Goal: Task Accomplishment & Management: Manage account settings

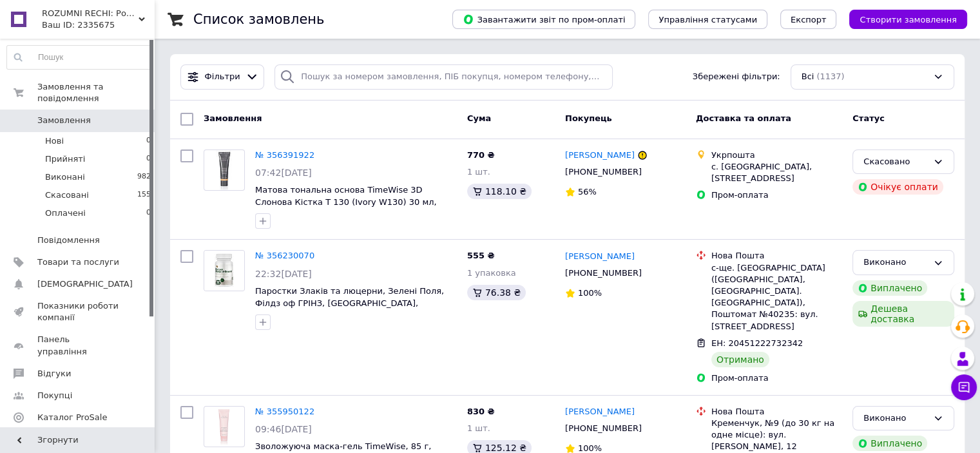
click at [140, 17] on use at bounding box center [142, 19] width 6 height 4
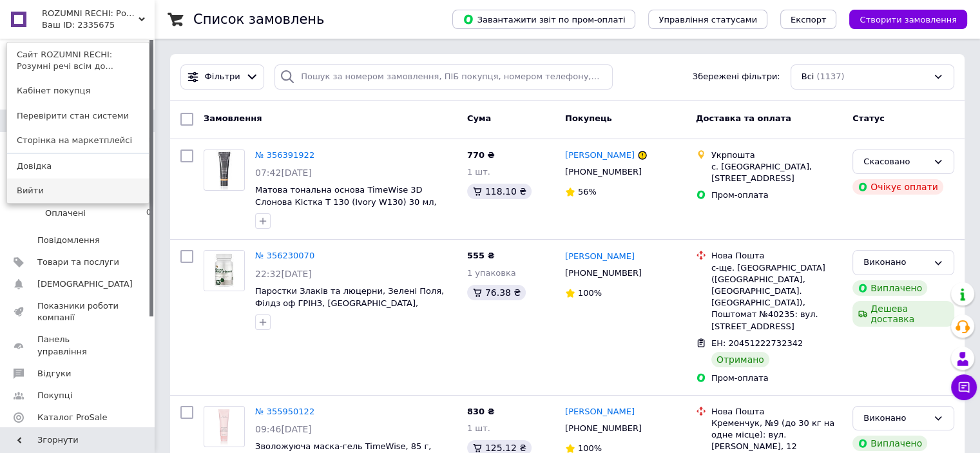
click at [97, 187] on link "Вийти" at bounding box center [78, 190] width 142 height 24
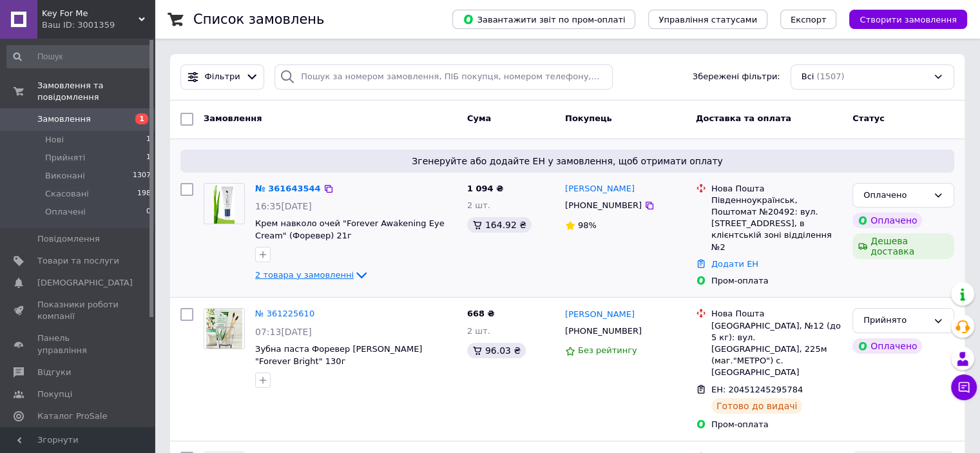
click at [356, 276] on icon at bounding box center [361, 276] width 10 height 6
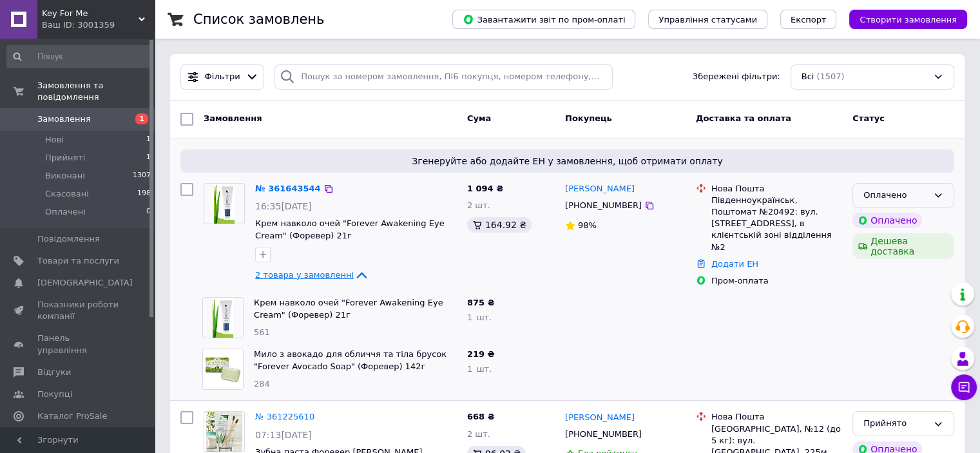
click at [943, 195] on icon at bounding box center [938, 195] width 10 height 10
click at [889, 223] on li "Прийнято" at bounding box center [903, 222] width 101 height 24
click at [225, 202] on img at bounding box center [224, 204] width 21 height 40
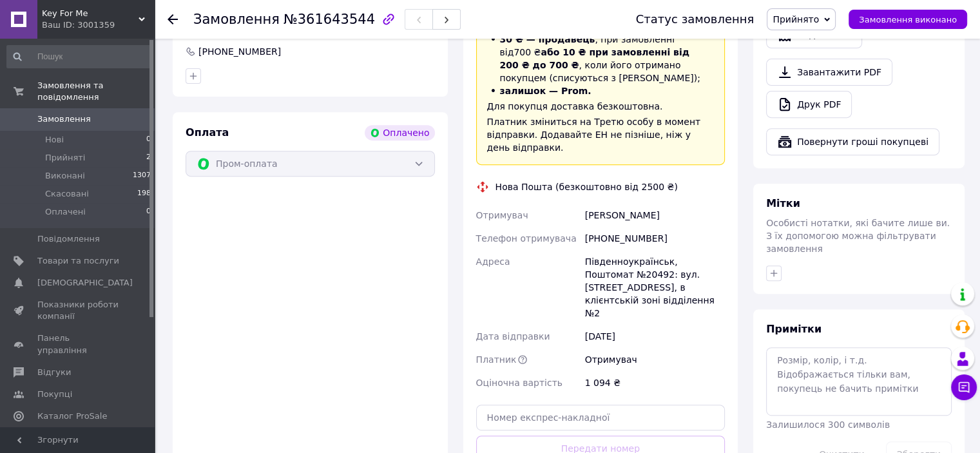
scroll to position [514, 0]
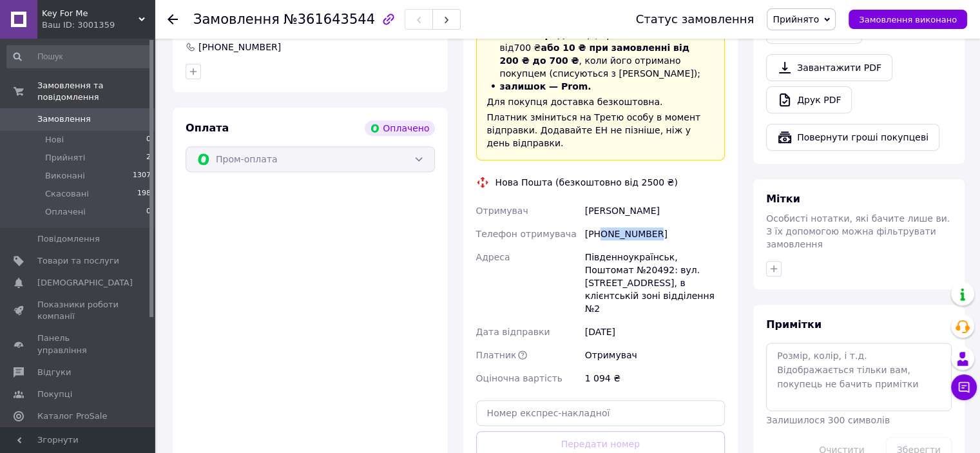
drag, startPoint x: 642, startPoint y: 208, endPoint x: 601, endPoint y: 208, distance: 40.6
click at [601, 222] on div "[PHONE_NUMBER]" at bounding box center [654, 233] width 145 height 23
copy div "0500726803"
drag, startPoint x: 651, startPoint y: 185, endPoint x: 586, endPoint y: 180, distance: 65.3
click at [586, 199] on div "Лянко Вікторія" at bounding box center [654, 210] width 145 height 23
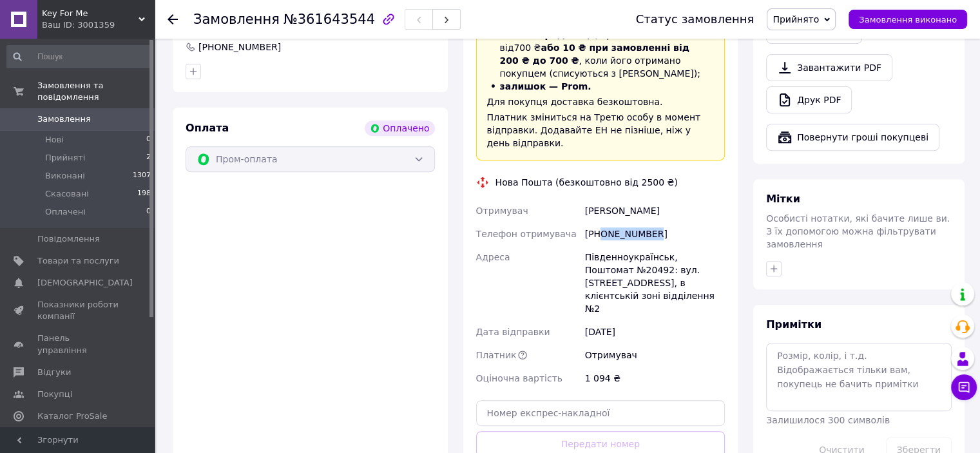
copy div "Лянко Вікторія"
drag, startPoint x: 662, startPoint y: 234, endPoint x: 586, endPoint y: 233, distance: 75.4
click at [586, 245] on div "Південноукраїнськ, Поштомат №20492: вул. [STREET_ADDRESS], в клієнтській зоні в…" at bounding box center [654, 282] width 145 height 75
copy div "Південноукраїнськ"
drag, startPoint x: 617, startPoint y: 242, endPoint x: 595, endPoint y: 242, distance: 21.3
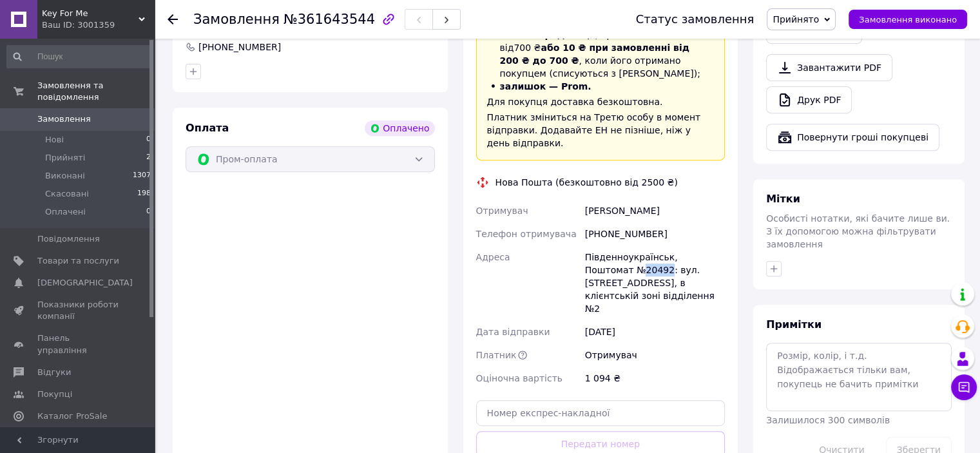
click at [595, 245] on div "Південноукраїнськ, Поштомат №20492: вул. [STREET_ADDRESS], в клієнтській зоні в…" at bounding box center [654, 282] width 145 height 75
copy div "20492"
click at [588, 400] on input "text" at bounding box center [600, 413] width 249 height 26
paste input "20451247375087"
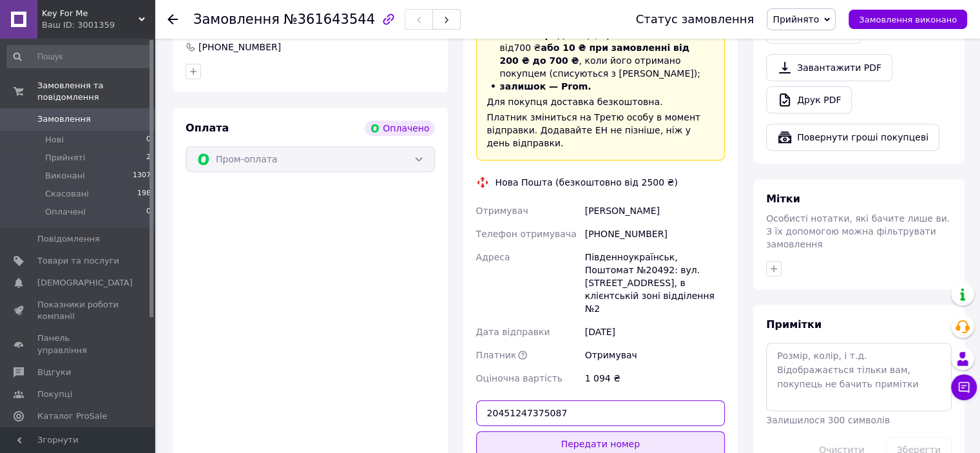
type input "20451247375087"
click at [603, 431] on button "Передати номер" at bounding box center [600, 444] width 249 height 26
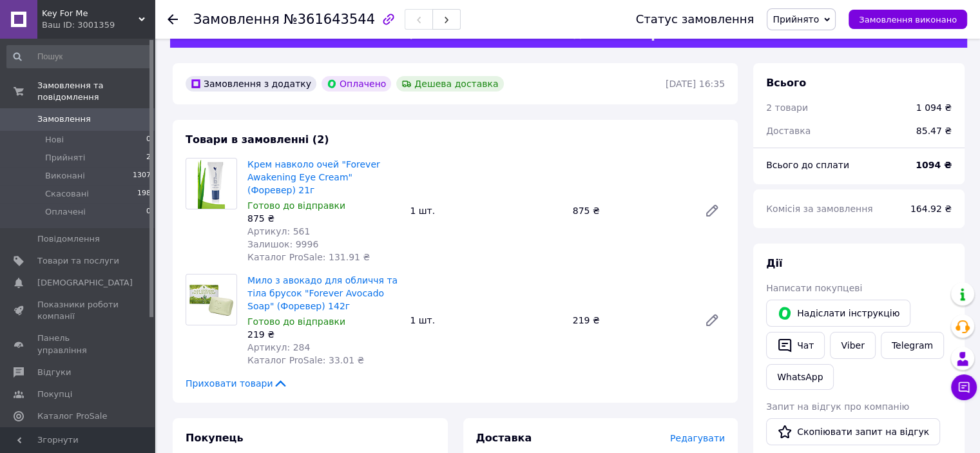
scroll to position [0, 0]
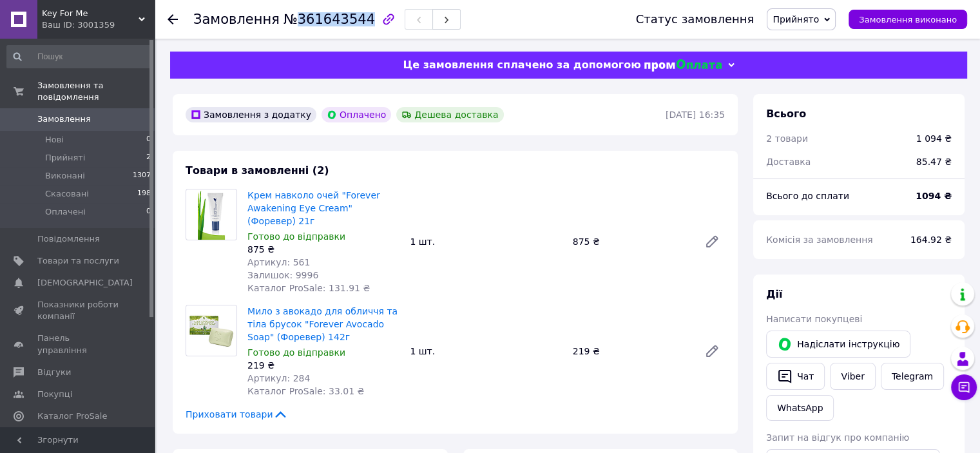
drag, startPoint x: 289, startPoint y: 20, endPoint x: 351, endPoint y: 21, distance: 62.5
click at [351, 21] on span "№361643544" at bounding box center [329, 19] width 91 height 15
copy span "361643544"
drag, startPoint x: 245, startPoint y: 199, endPoint x: 327, endPoint y: 200, distance: 81.2
click at [327, 200] on div "Крем навколо очей "Forever Awakening Eye Cream" (Форевер) 21г Готово до відправ…" at bounding box center [323, 241] width 162 height 111
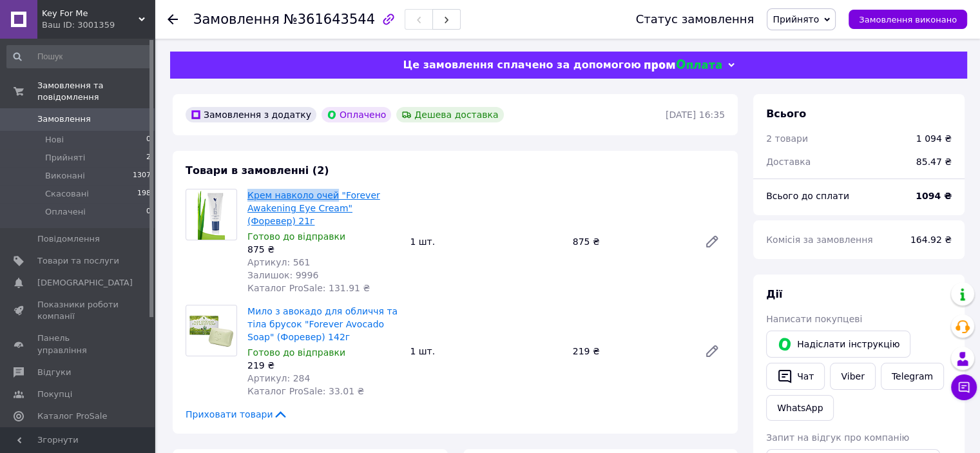
copy link "Крем навколо очей"
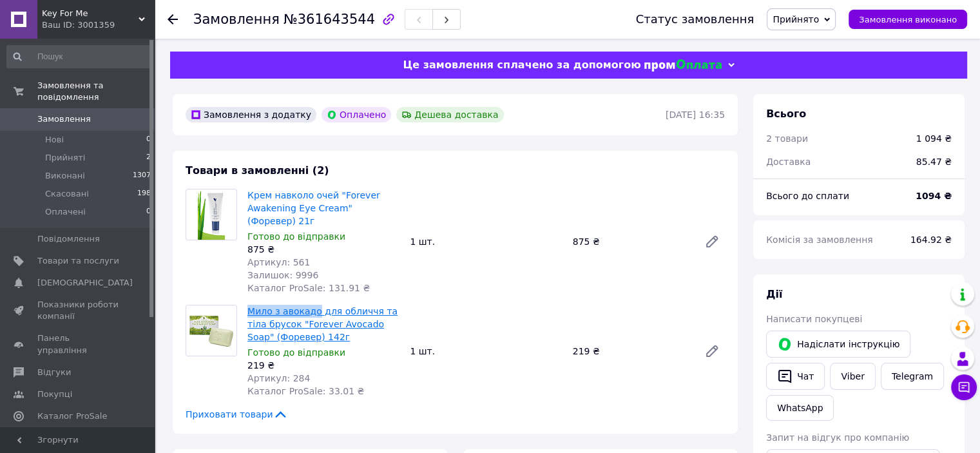
drag, startPoint x: 246, startPoint y: 300, endPoint x: 313, endPoint y: 298, distance: 67.0
click at [313, 302] on div "Мило з авокадо для обличчя та тіла брусок "Forever Avocado Soap" (Форевер) 142г…" at bounding box center [323, 351] width 162 height 98
copy link "Мило з авокадо"
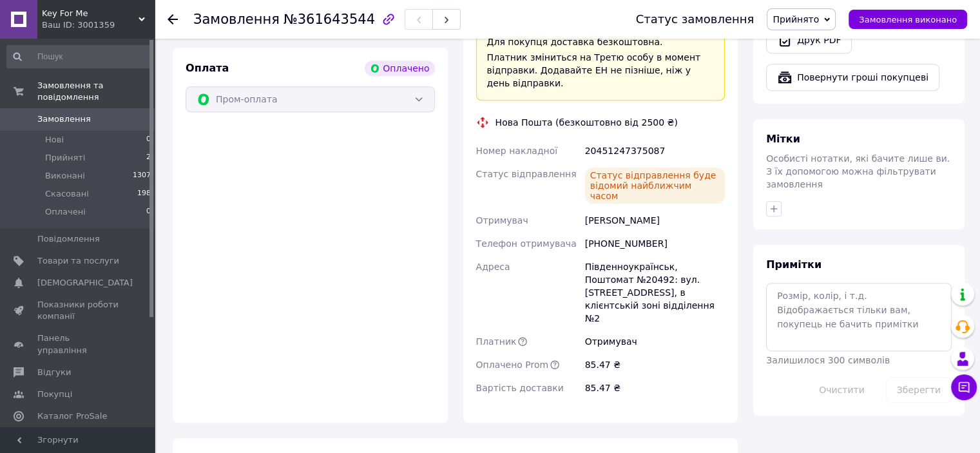
scroll to position [591, 0]
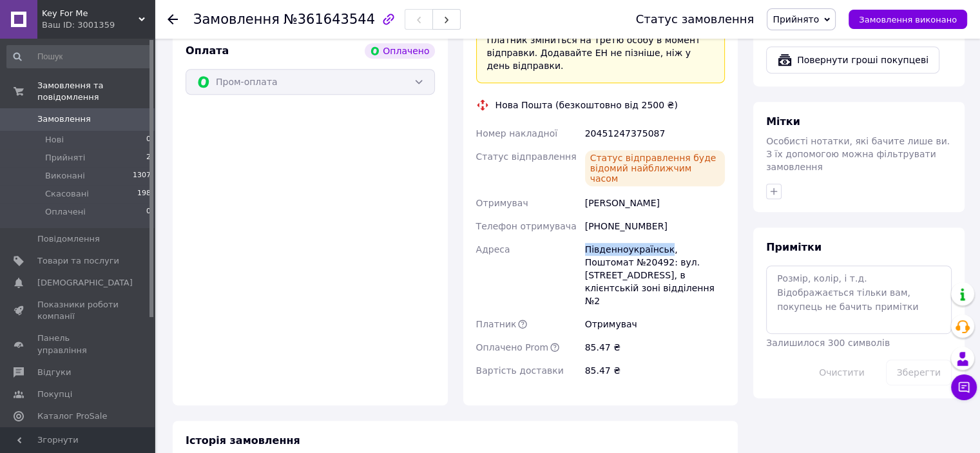
drag, startPoint x: 586, startPoint y: 211, endPoint x: 661, endPoint y: 213, distance: 74.8
click at [661, 238] on div "Південноукраїнськ, Поштомат №20492: вул. [STREET_ADDRESS], в клієнтській зоні в…" at bounding box center [654, 275] width 145 height 75
copy div "Південноукраїнськ"
drag, startPoint x: 652, startPoint y: 167, endPoint x: 586, endPoint y: 167, distance: 66.4
click at [586, 191] on div "Лянко Вікторія" at bounding box center [654, 202] width 145 height 23
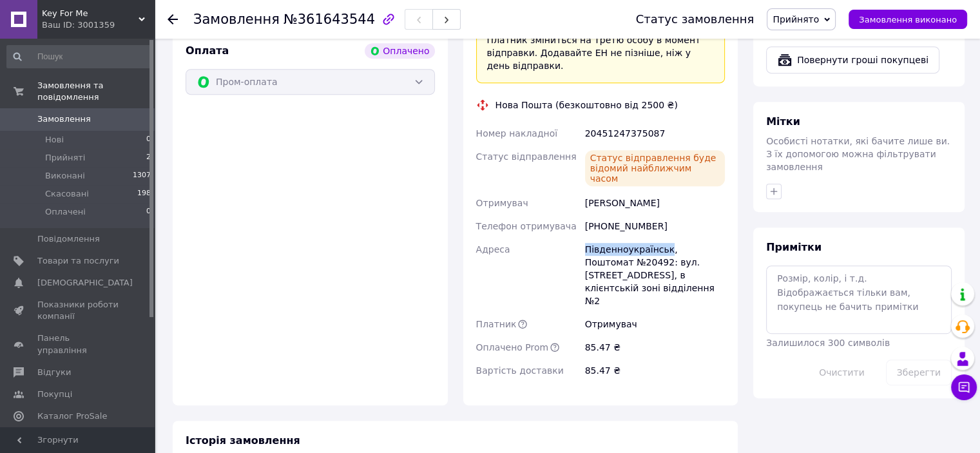
copy div "Лянко Вікторія"
click at [173, 17] on icon at bounding box center [173, 19] width 10 height 10
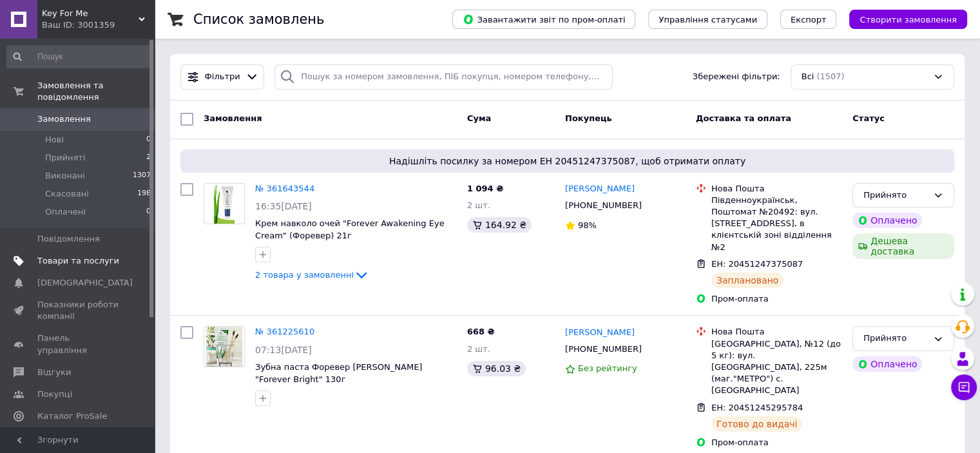
click at [93, 255] on span "Товари та послуги" at bounding box center [78, 261] width 82 height 12
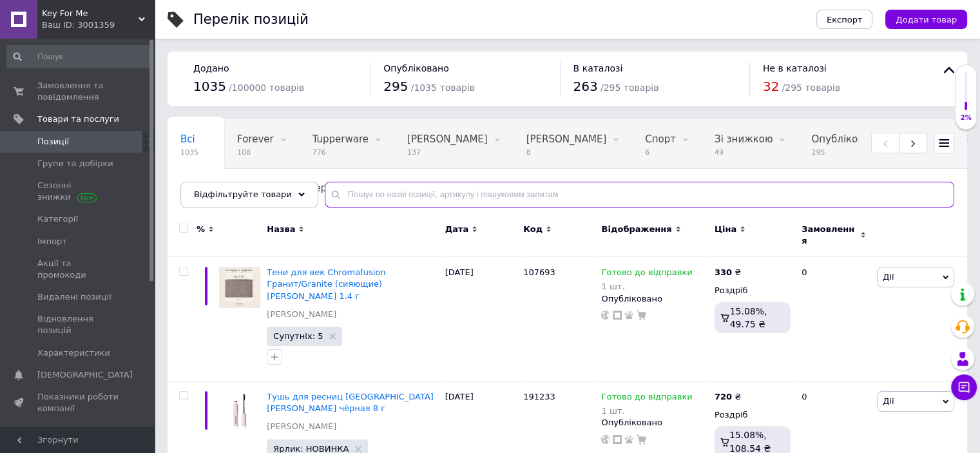
click at [356, 198] on input "text" at bounding box center [640, 195] width 630 height 26
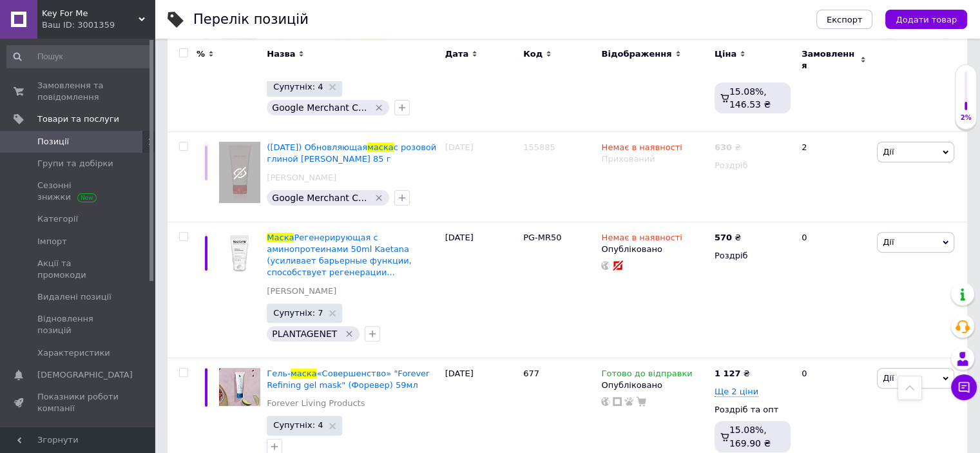
scroll to position [793, 0]
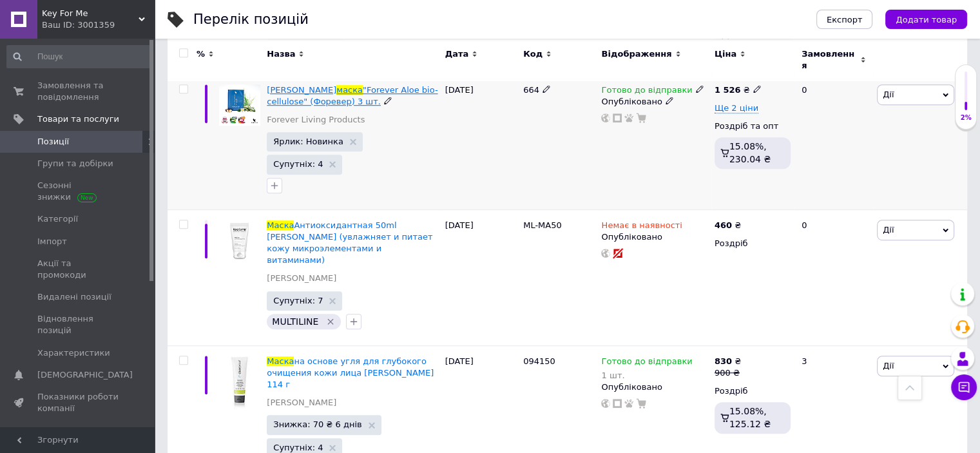
type input "маска"
click at [330, 85] on span ""Forever Aloe bio-cellulose" (Форевер) 3 шт." at bounding box center [352, 95] width 171 height 21
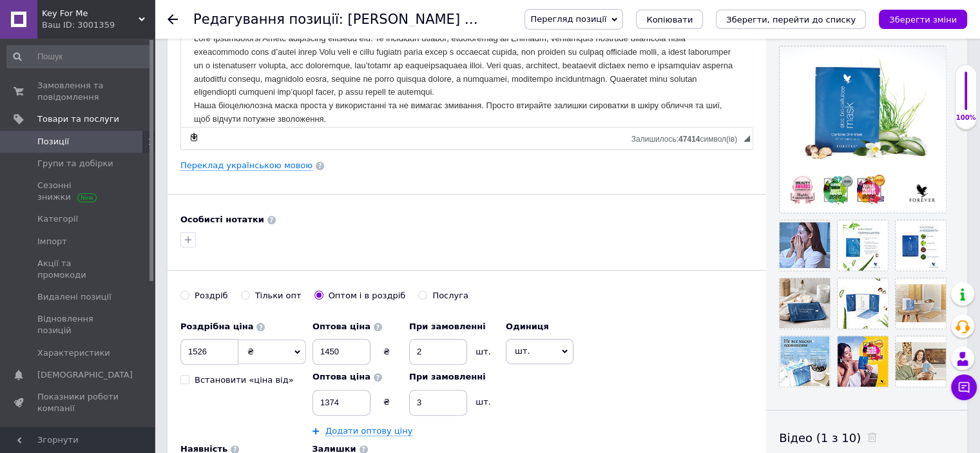
scroll to position [262, 0]
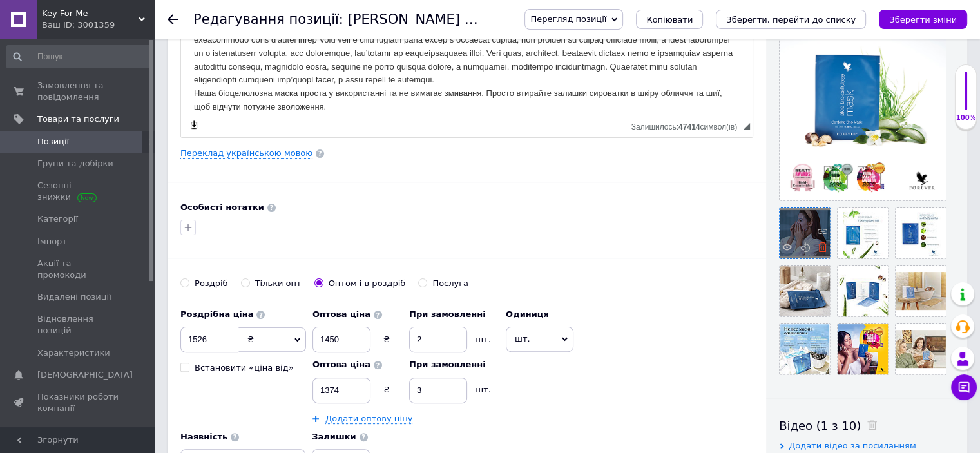
click at [825, 246] on icon at bounding box center [823, 247] width 10 height 10
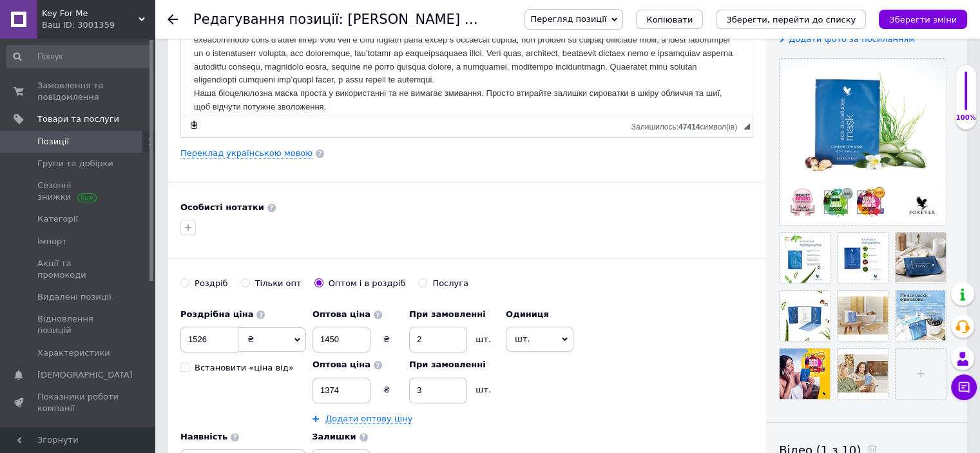
scroll to position [235, 0]
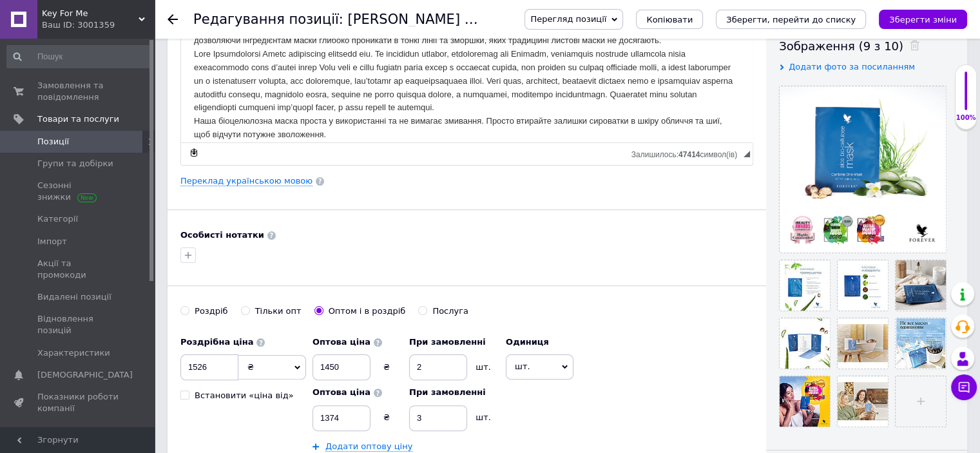
click at [838, 65] on span "Додати фото за посиланням" at bounding box center [852, 67] width 126 height 10
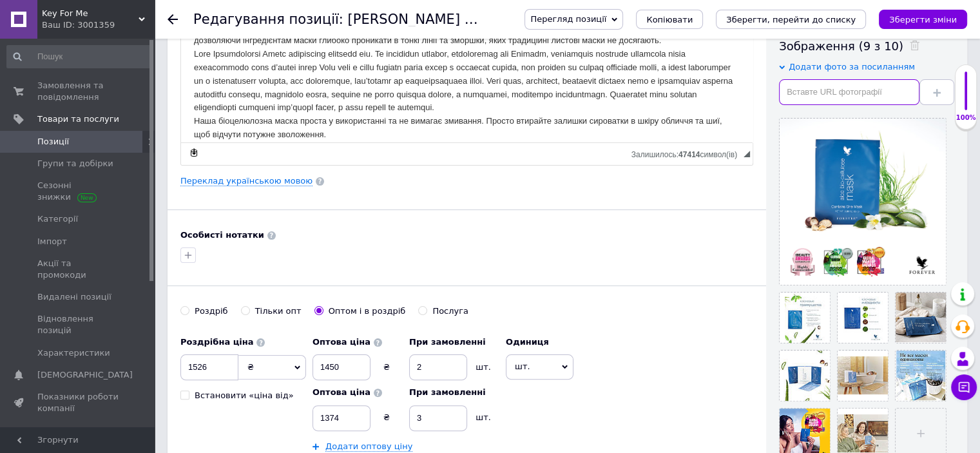
click at [818, 90] on input "text" at bounding box center [849, 92] width 140 height 26
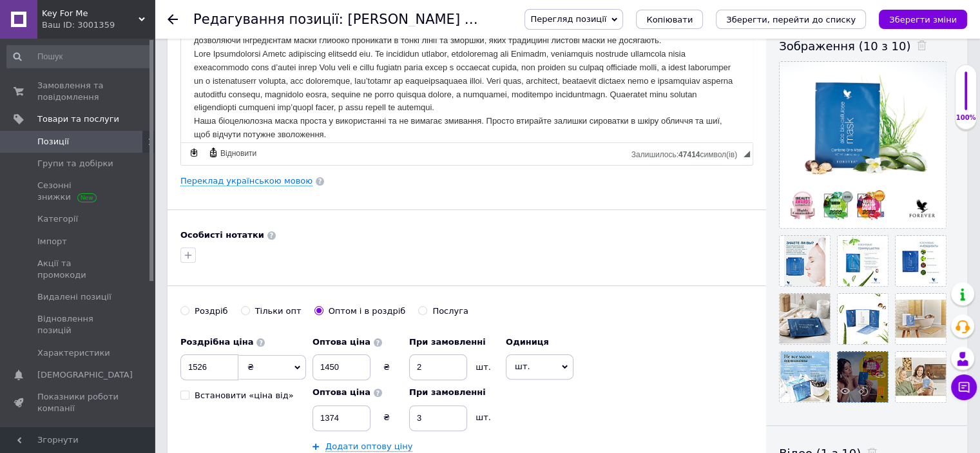
click at [881, 390] on use at bounding box center [881, 391] width 10 height 10
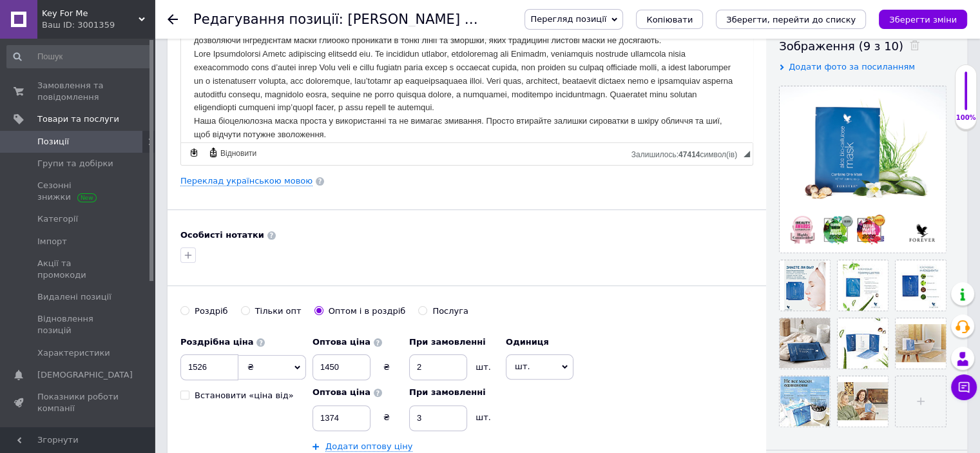
click at [858, 66] on span "Додати фото за посиланням" at bounding box center [852, 67] width 126 height 10
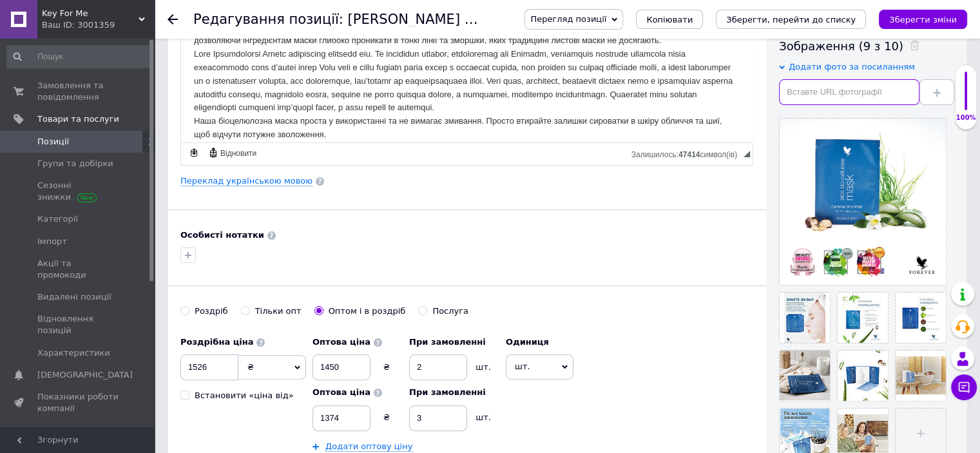
click at [840, 90] on input "text" at bounding box center [849, 92] width 140 height 26
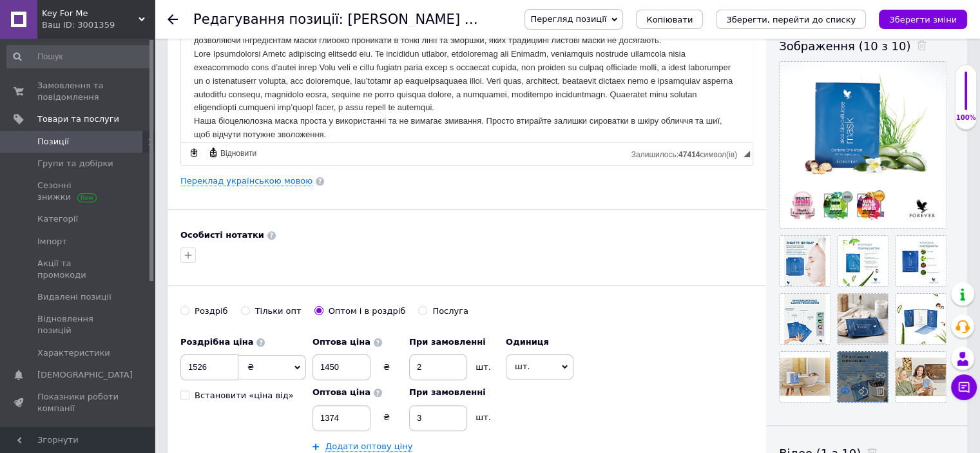
click at [842, 389] on use at bounding box center [845, 391] width 10 height 6
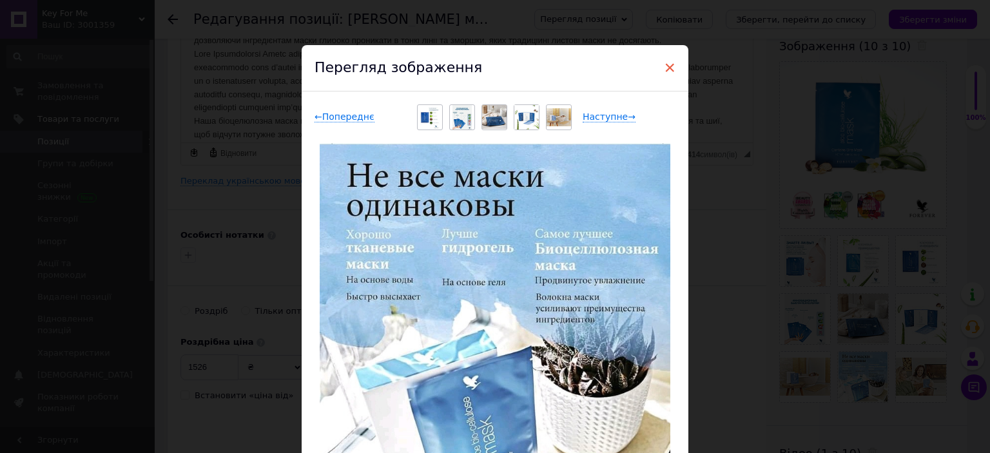
click at [668, 66] on span "×" at bounding box center [670, 68] width 12 height 22
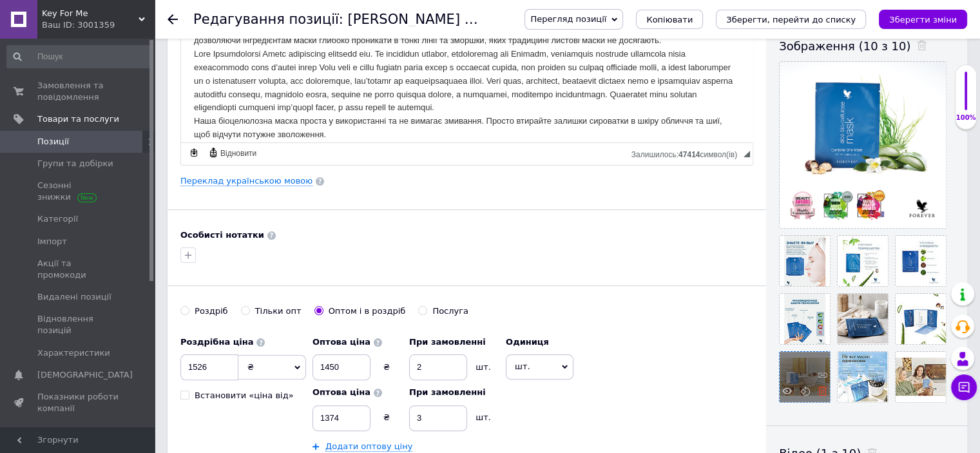
click at [822, 390] on icon at bounding box center [823, 391] width 10 height 10
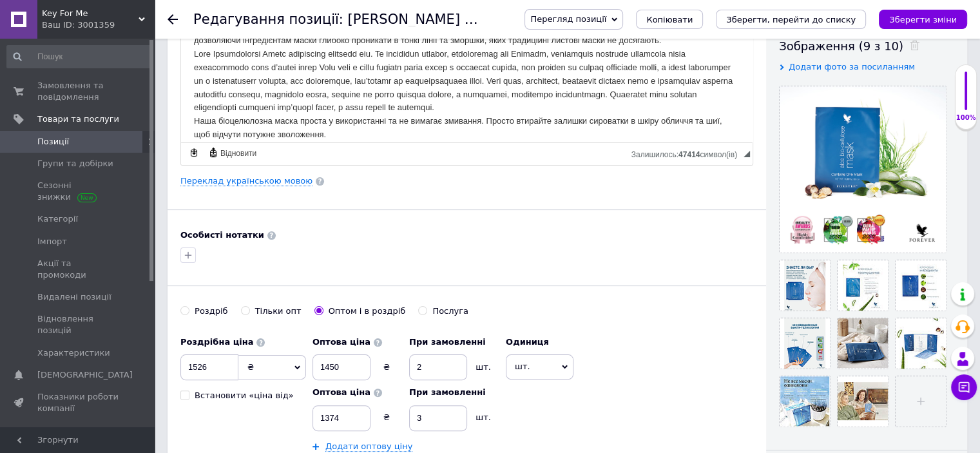
click at [835, 64] on span "Додати фото за посиланням" at bounding box center [852, 67] width 126 height 10
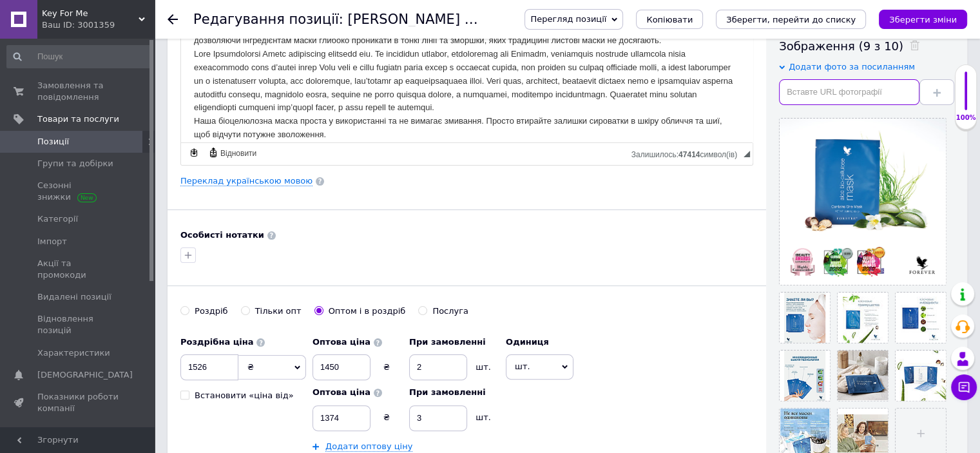
click at [812, 93] on input "text" at bounding box center [849, 92] width 140 height 26
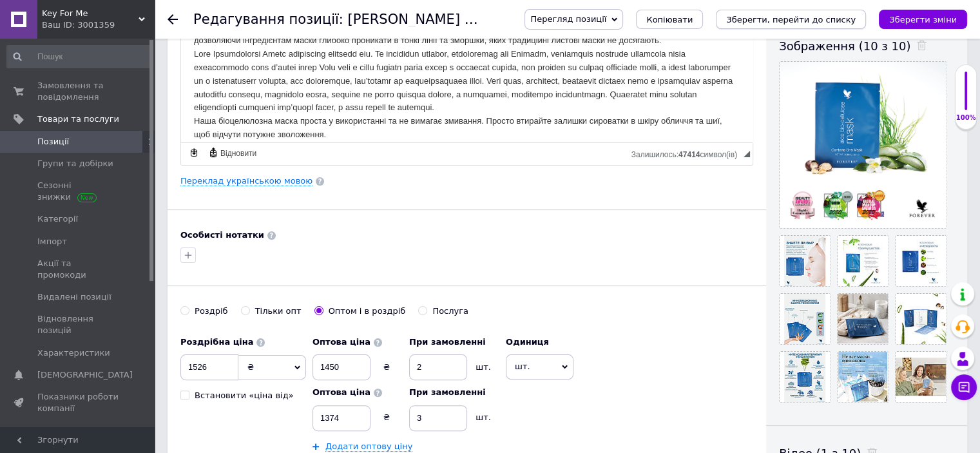
click at [799, 17] on icon "Зберегти, перейти до списку" at bounding box center [791, 20] width 130 height 10
